Goal: Obtain resource: Download file/media

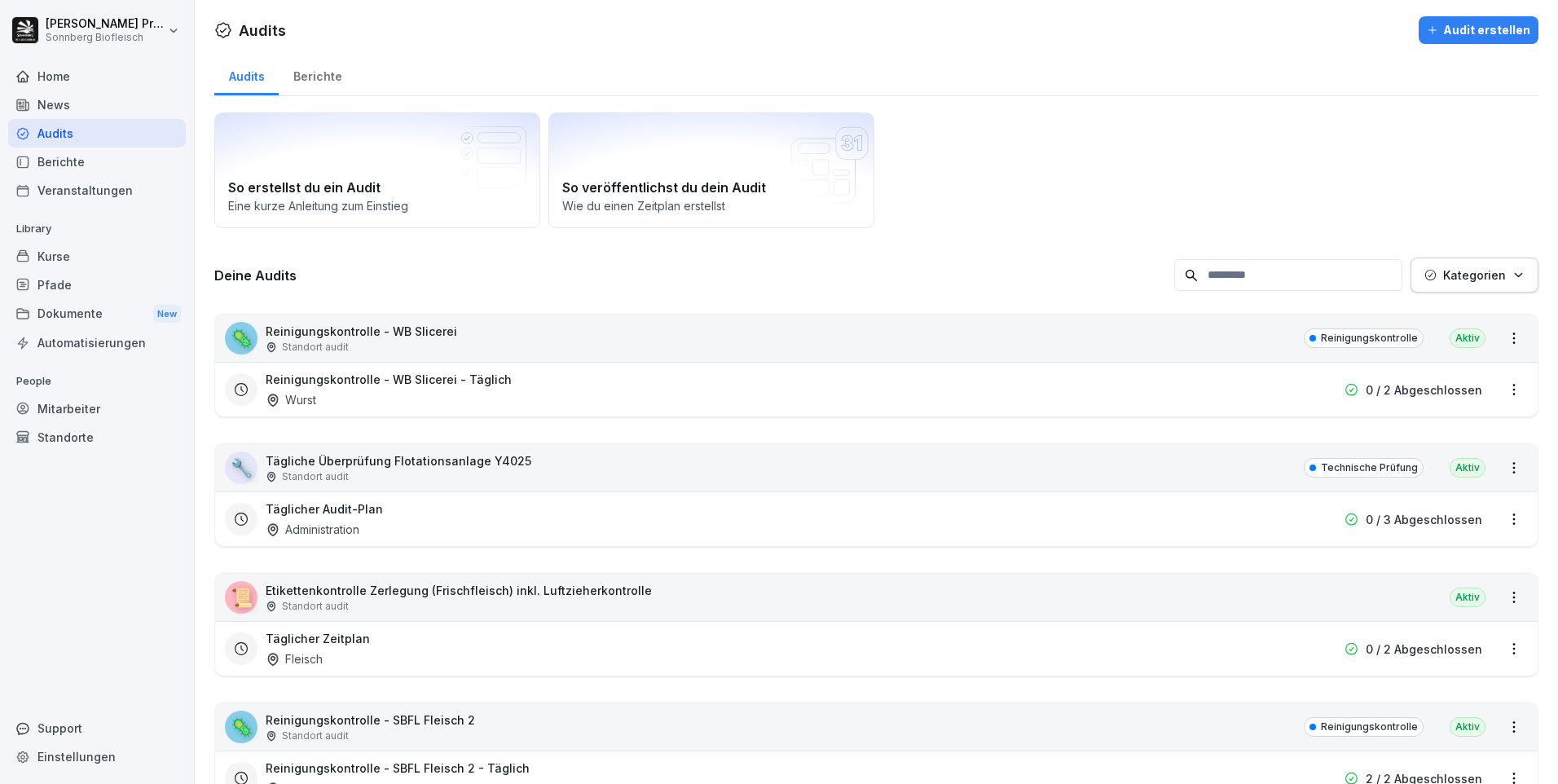
click at [1480, 267] on p "Kategorien" at bounding box center [1474, 275] width 63 height 17
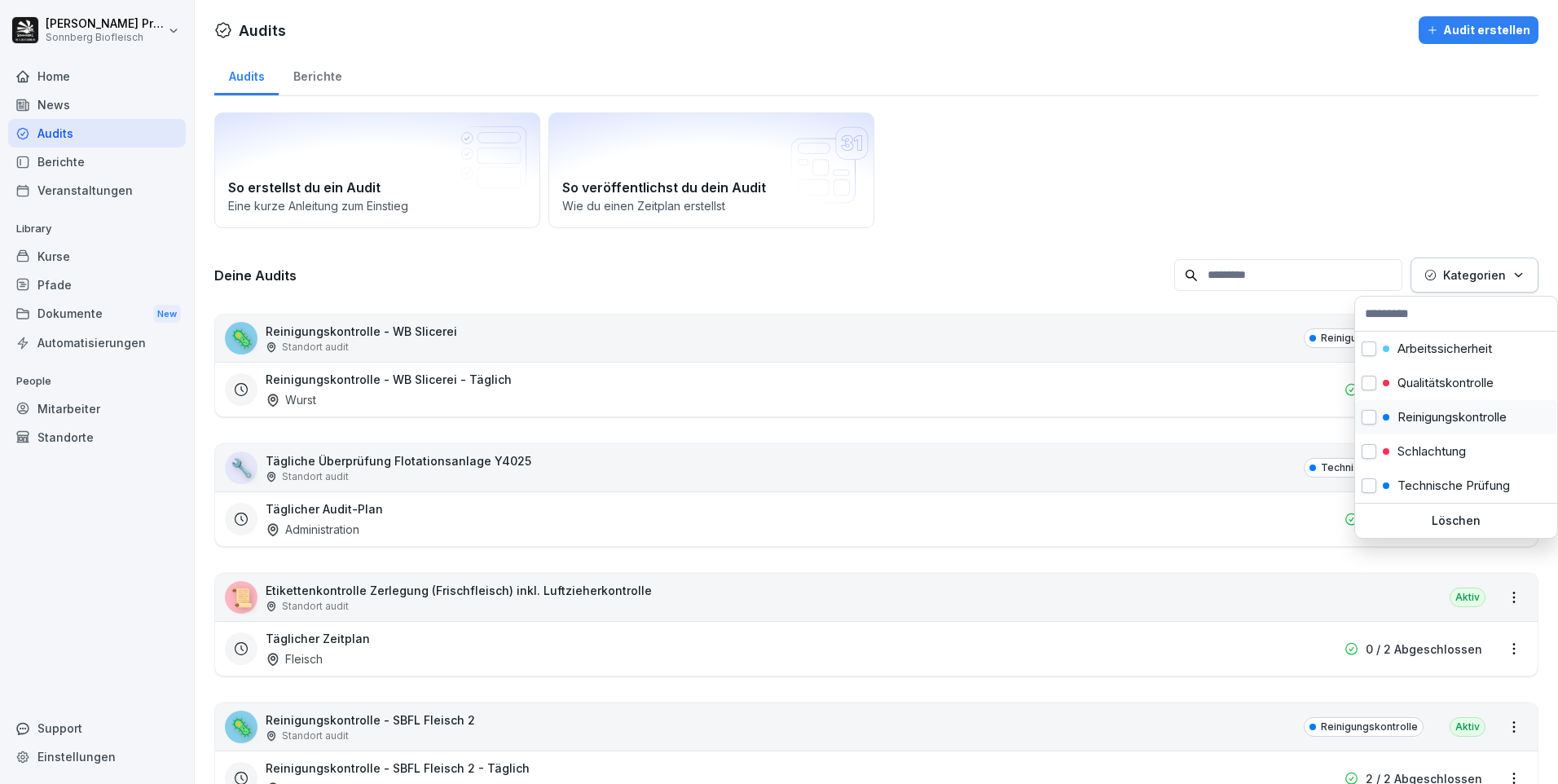
click at [1424, 417] on p "Reinigungskontrolle" at bounding box center [1452, 416] width 109 height 15
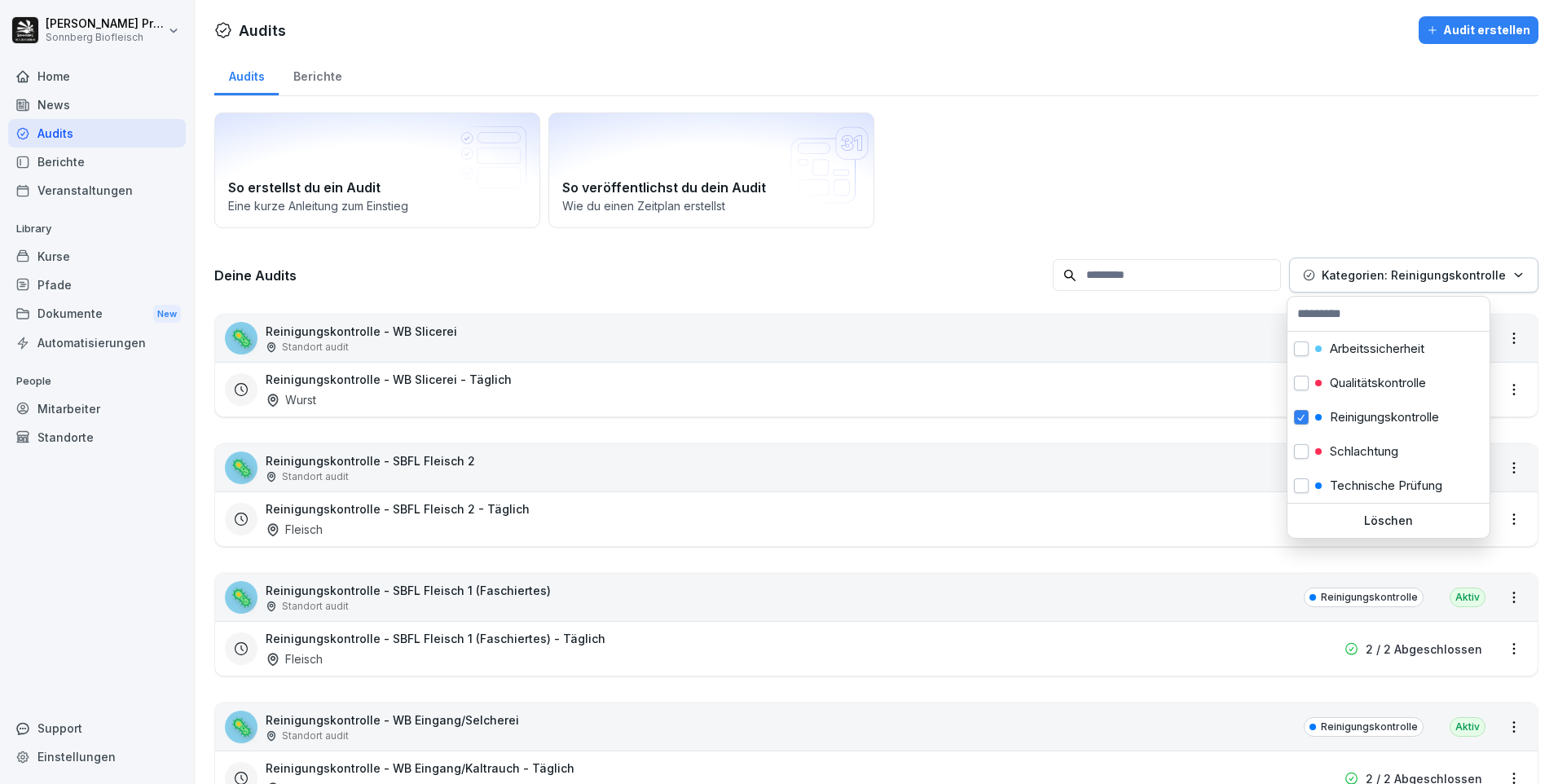
click at [1064, 172] on html "[PERSON_NAME] Sonnberg Biofleisch Home News Audits Berichte Veranstaltungen Lib…" at bounding box center [779, 392] width 1558 height 784
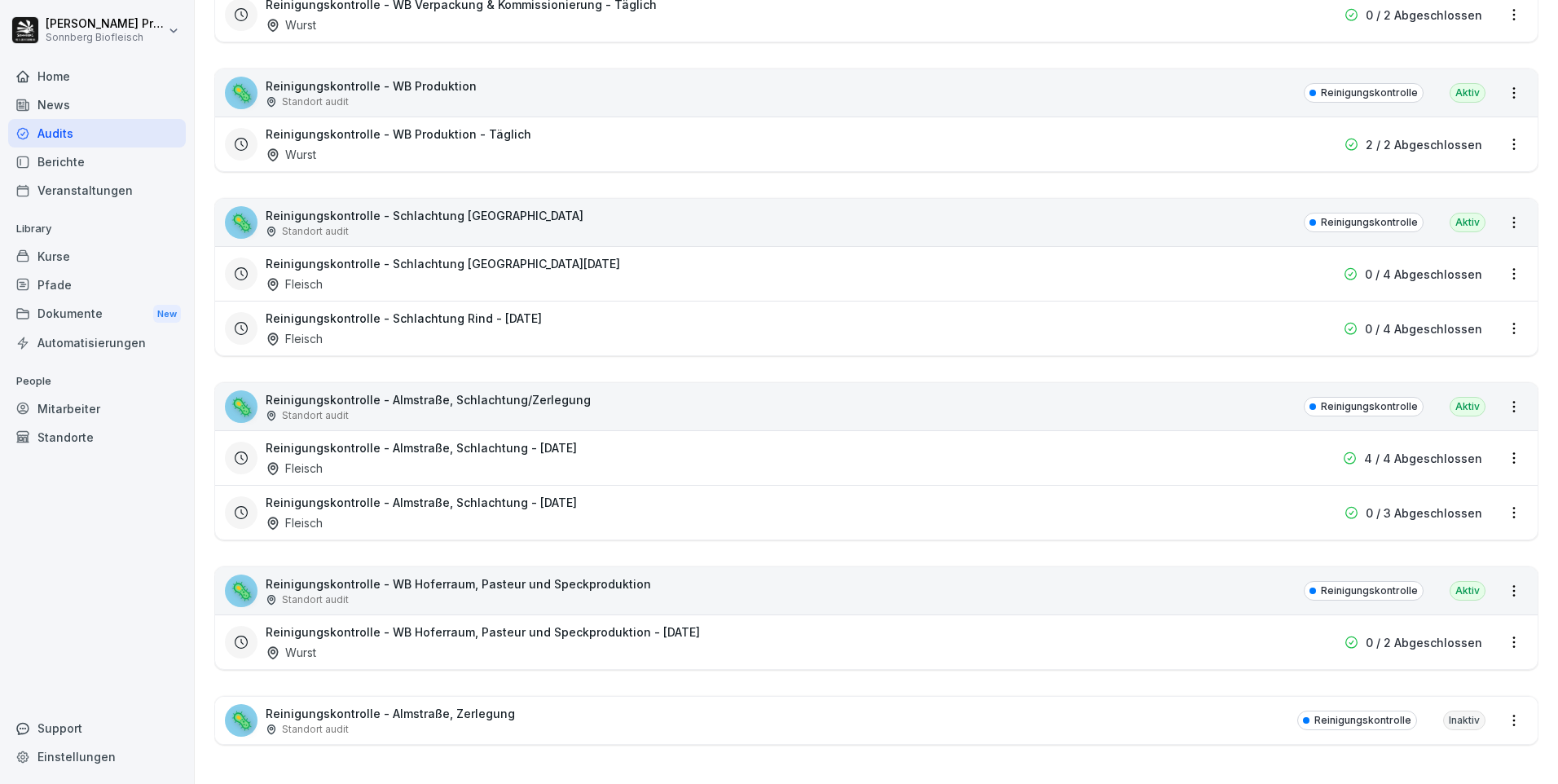
scroll to position [905, 0]
click at [663, 389] on div "🦠 Reinigungskontrolle - Almstraße, Schlachtung/Zerlegung Standort audit Reinigu…" at bounding box center [877, 407] width 1323 height 47
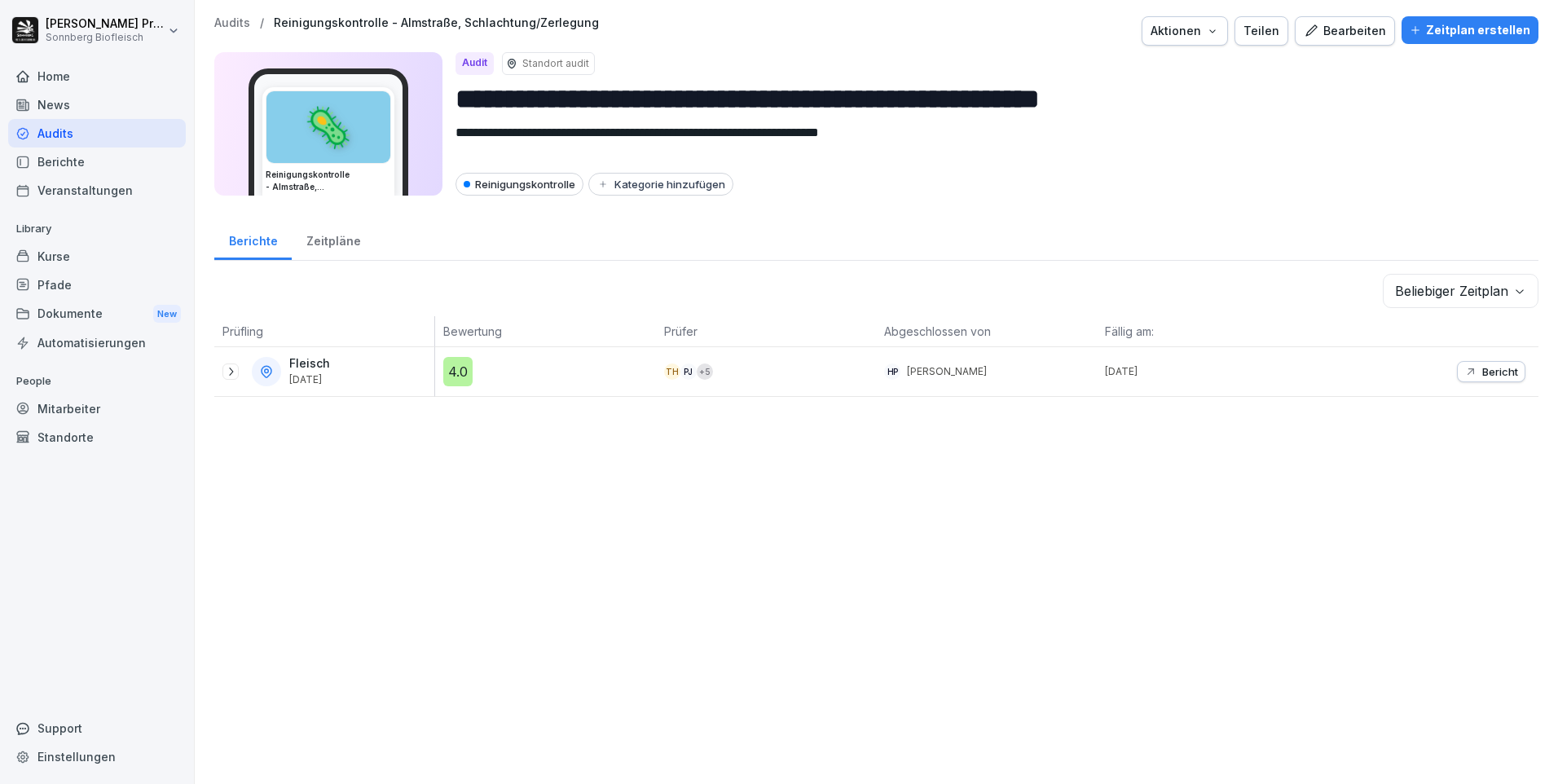
click at [229, 371] on icon at bounding box center [230, 371] width 13 height 13
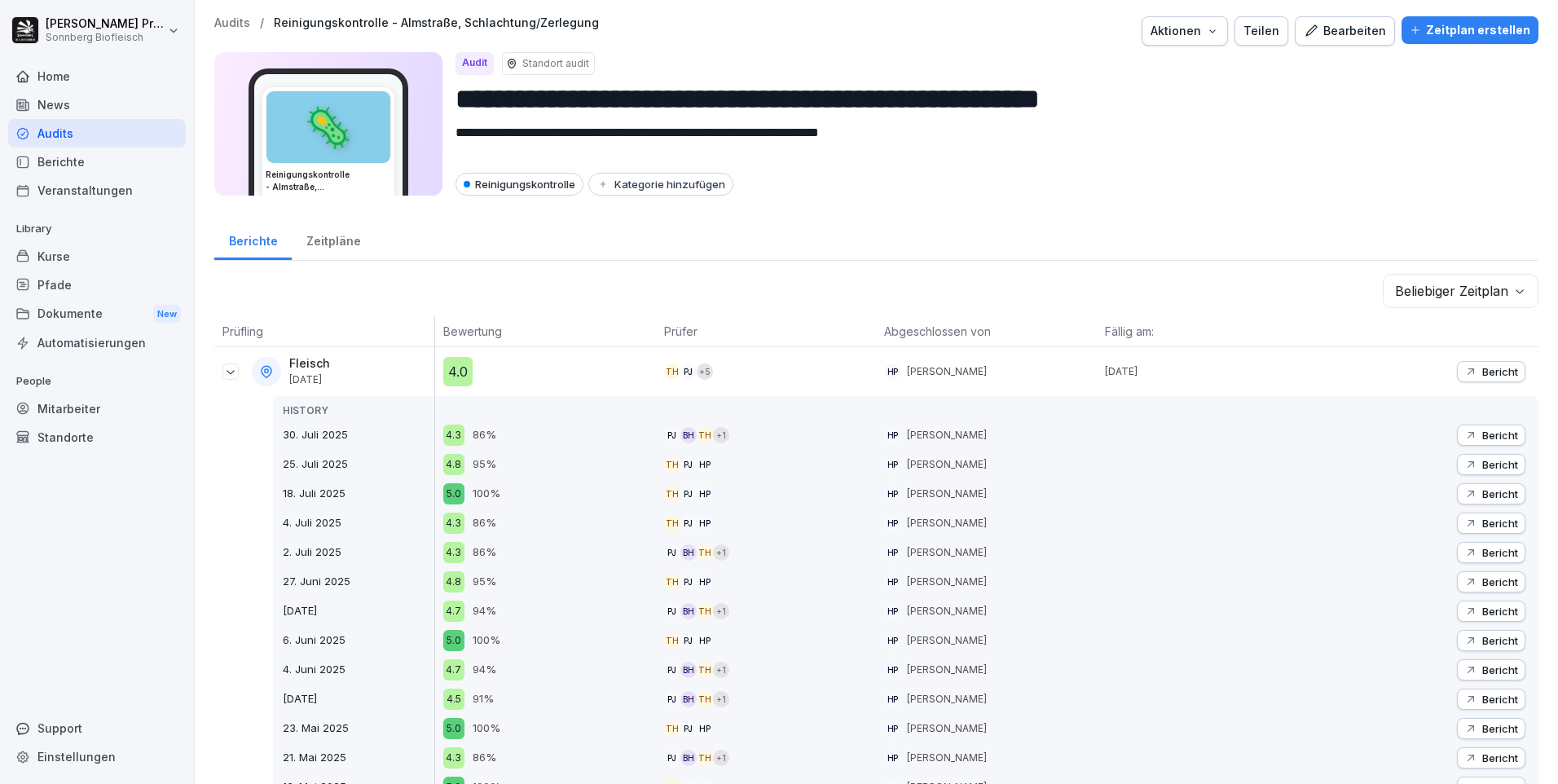
click at [1482, 372] on p "Bericht" at bounding box center [1500, 371] width 36 height 13
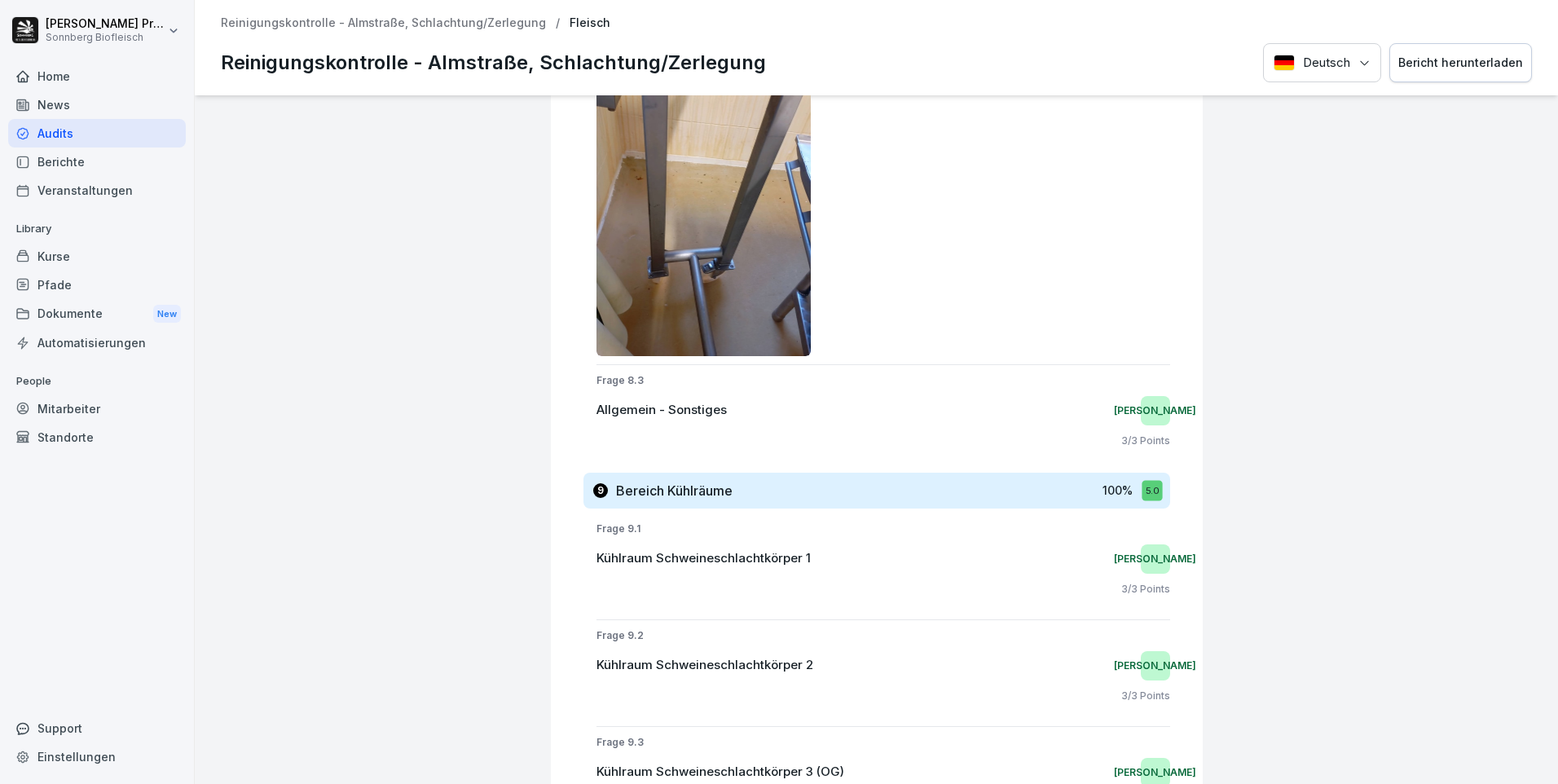
scroll to position [5703, 0]
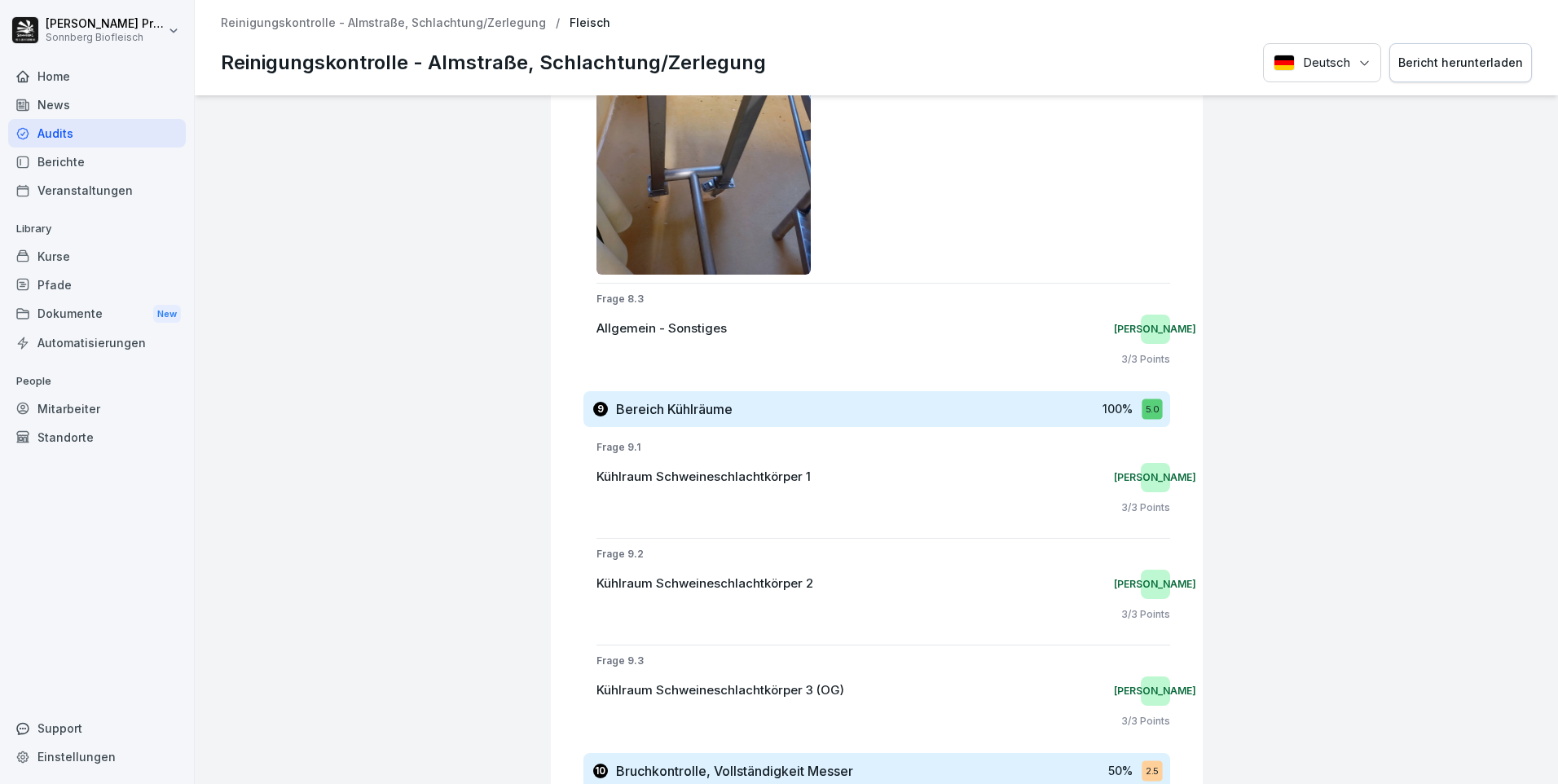
click at [1488, 49] on button "Bericht herunterladen" at bounding box center [1461, 64] width 143 height 40
